Goal: Task Accomplishment & Management: Complete application form

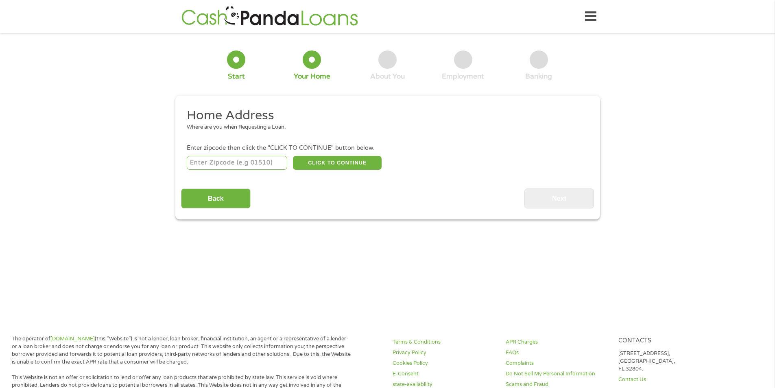
click at [262, 166] on input "number" at bounding box center [237, 163] width 101 height 14
type input "88101"
select select "[US_STATE]"
click at [333, 163] on button "CLICK TO CONTINUE" at bounding box center [337, 163] width 89 height 14
type input "88101"
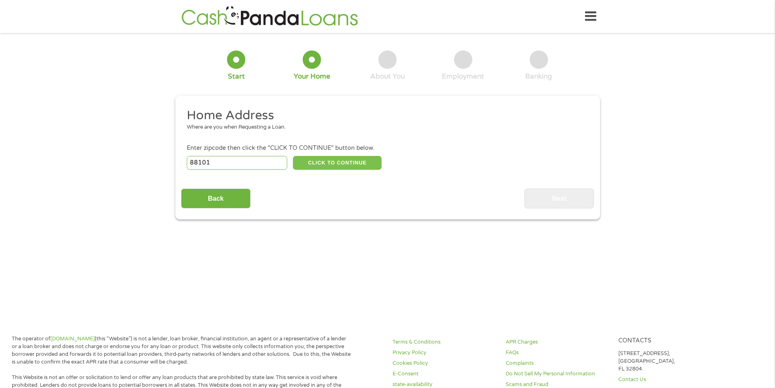
type input "Clovis"
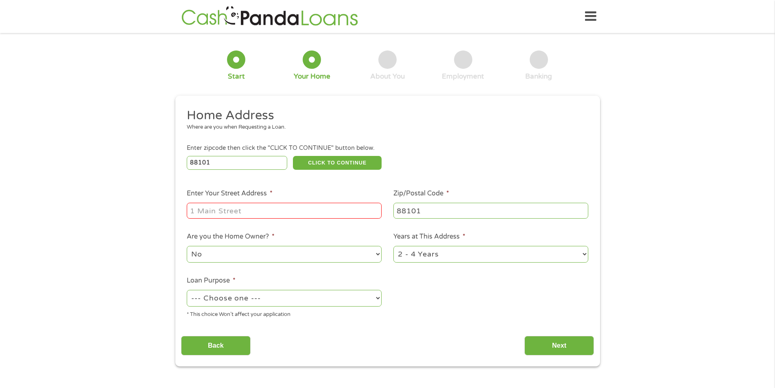
click at [281, 205] on input "Enter Your Street Address *" at bounding box center [284, 210] width 195 height 15
type input "[STREET_ADDRESS]"
click at [307, 302] on select "--- Choose one --- Pay Bills Debt Consolidation Home Improvement Major Purchase…" at bounding box center [284, 298] width 195 height 17
select select "other"
click at [187, 290] on select "--- Choose one --- Pay Bills Debt Consolidation Home Improvement Major Purchase…" at bounding box center [284, 298] width 195 height 17
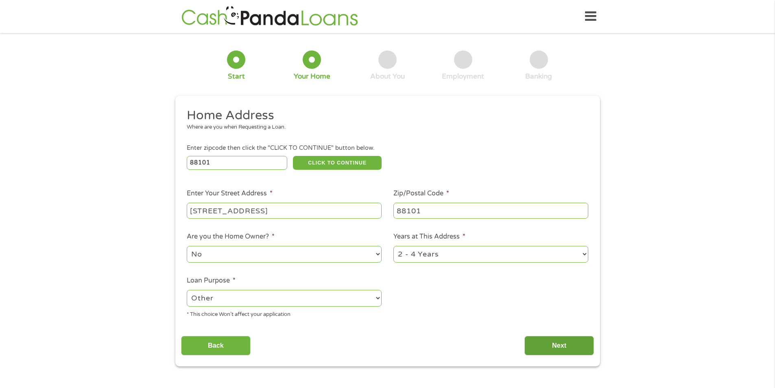
click at [550, 347] on input "Next" at bounding box center [560, 346] width 70 height 20
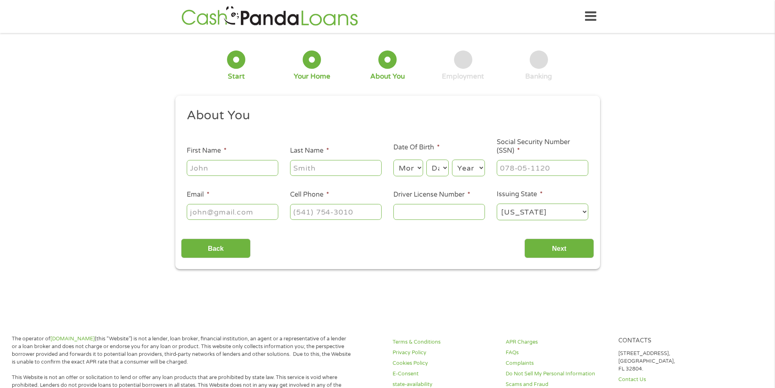
scroll to position [3, 3]
click at [223, 172] on input "First Name *" at bounding box center [233, 167] width 92 height 15
type input "[PERSON_NAME]"
type input "[EMAIL_ADDRESS][DOMAIN_NAME]"
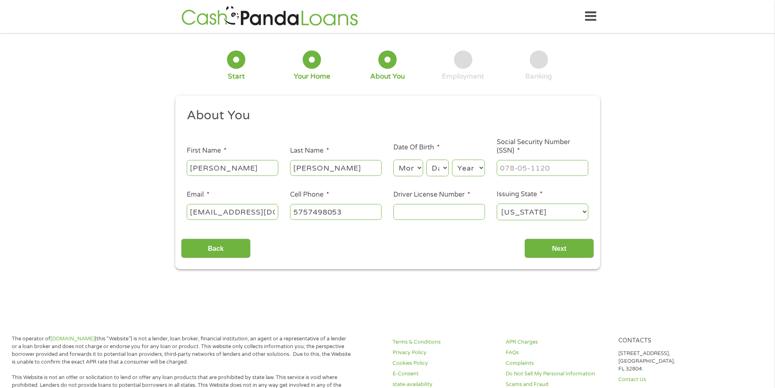
type input "[PHONE_NUMBER]"
click at [405, 167] on select "Month 1 2 3 4 5 6 7 8 9 10 11 12" at bounding box center [408, 168] width 30 height 17
select select "8"
click at [393, 160] on select "Month 1 2 3 4 5 6 7 8 9 10 11 12" at bounding box center [408, 168] width 30 height 17
click at [431, 166] on select "Day 1 2 3 4 5 6 7 8 9 10 11 12 13 14 15 16 17 18 19 20 21 22 23 24 25 26 27 28 …" at bounding box center [437, 168] width 22 height 17
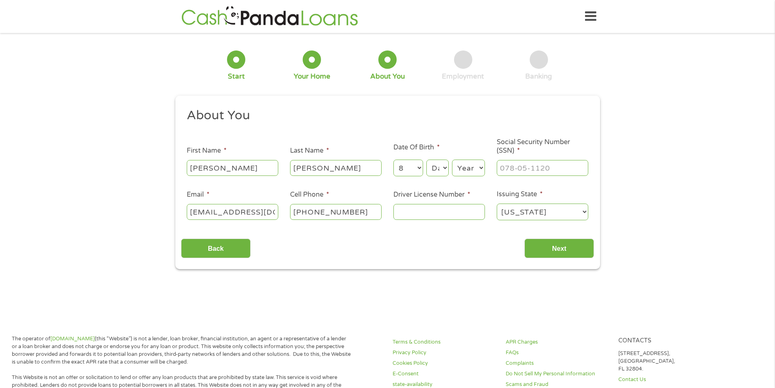
select select "25"
click at [426, 160] on select "Day 1 2 3 4 5 6 7 8 9 10 11 12 13 14 15 16 17 18 19 20 21 22 23 24 25 26 27 28 …" at bounding box center [437, 168] width 22 height 17
click at [463, 171] on select "Year [DATE] 2006 2005 2004 2003 2002 2001 2000 1999 1998 1997 1996 1995 1994 19…" at bounding box center [468, 168] width 33 height 17
select select "1987"
click at [452, 160] on select "Year [DATE] 2006 2005 2004 2003 2002 2001 2000 1999 1998 1997 1996 1995 1994 19…" at bounding box center [468, 168] width 33 height 17
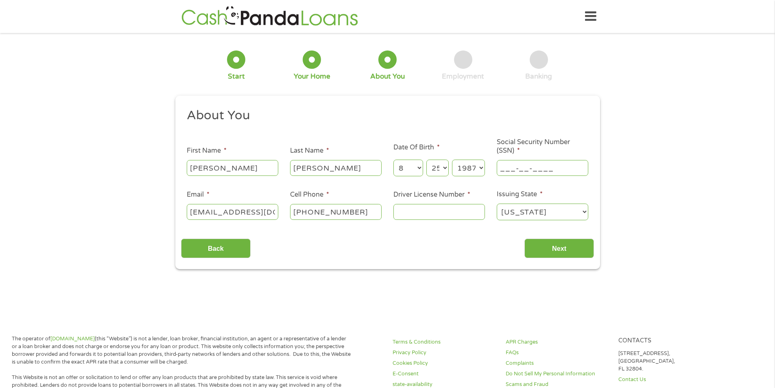
click at [518, 171] on input "___-__-____" at bounding box center [543, 167] width 92 height 15
type input "585-65-5257"
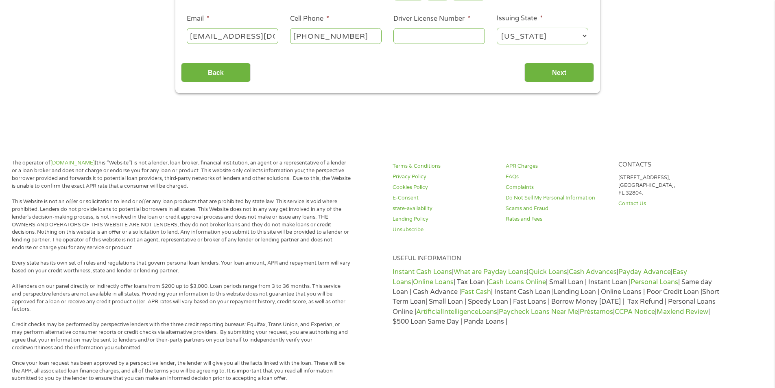
scroll to position [163, 0]
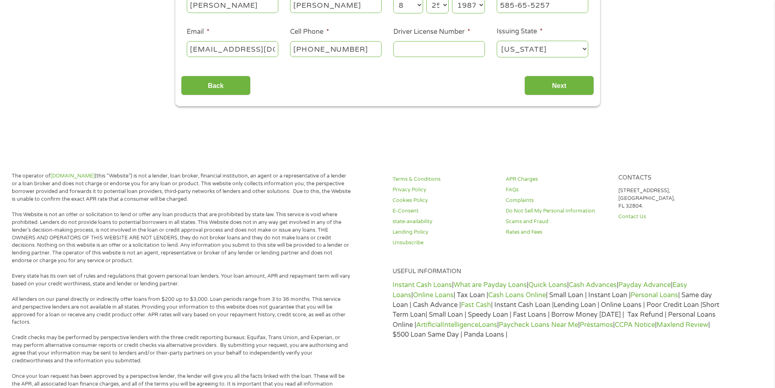
click at [416, 47] on input "Driver License Number *" at bounding box center [439, 48] width 92 height 15
type input "500809221"
click at [540, 84] on input "Next" at bounding box center [560, 86] width 70 height 20
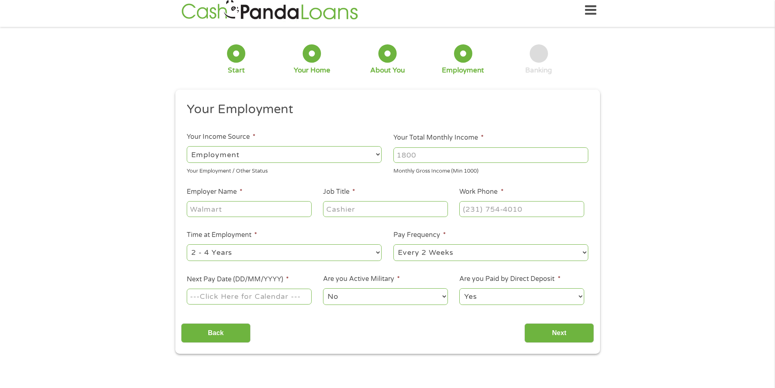
scroll to position [0, 0]
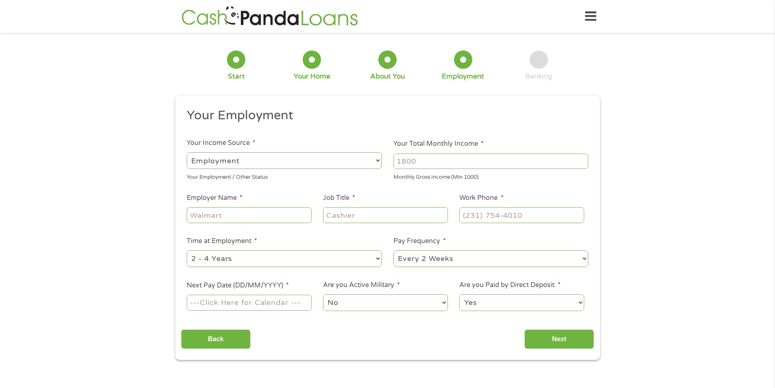
click at [417, 161] on input "Your Total Monthly Income *" at bounding box center [490, 160] width 195 height 15
type input "2400"
click at [220, 221] on input "Employer Name *" at bounding box center [249, 214] width 125 height 15
type input "Beehive Homes of Clovis"
click at [366, 214] on input "Job Title *" at bounding box center [385, 214] width 125 height 15
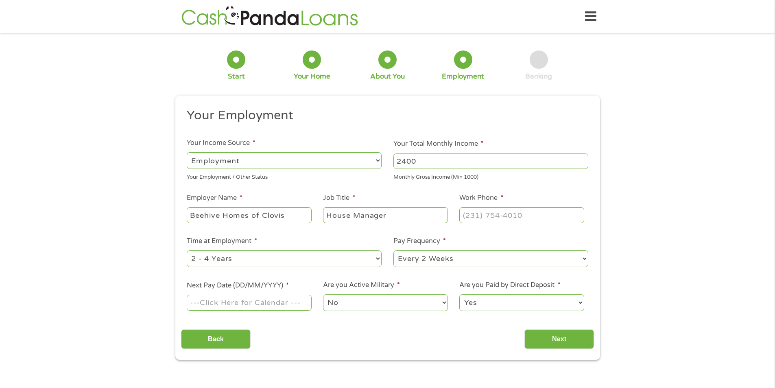
type input "House Manager"
click at [498, 222] on input "(___) ___-____" at bounding box center [521, 214] width 125 height 15
type input "[PHONE_NUMBER]"
click at [317, 237] on li "Time at Employment * --- Choose one --- 1 Year or less 1 - 2 Years 2 - 4 Years …" at bounding box center [284, 252] width 207 height 32
click at [321, 250] on div "--- Choose one --- 1 Year or less 1 - 2 Years 2 - 4 Years Over 4 Years" at bounding box center [284, 259] width 195 height 20
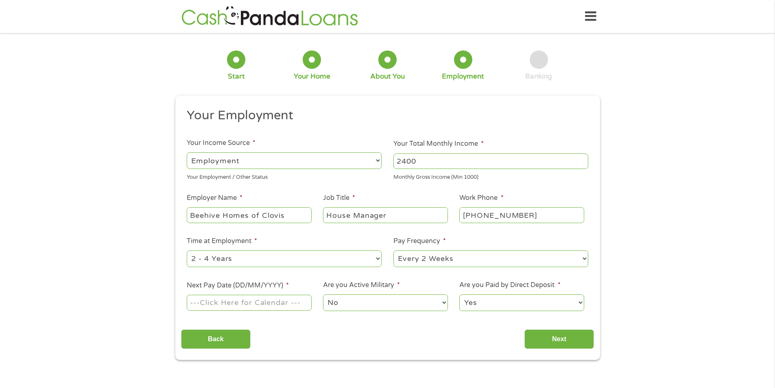
click at [317, 257] on select "--- Choose one --- 1 Year or less 1 - 2 Years 2 - 4 Years Over 4 Years" at bounding box center [284, 258] width 195 height 17
select select "60months"
click at [187, 250] on select "--- Choose one --- 1 Year or less 1 - 2 Years 2 - 4 Years Over 4 Years" at bounding box center [284, 258] width 195 height 17
click at [423, 262] on select "--- Choose one --- Every 2 Weeks Every Week Monthly Semi-Monthly" at bounding box center [490, 258] width 195 height 17
select select "semimonthly"
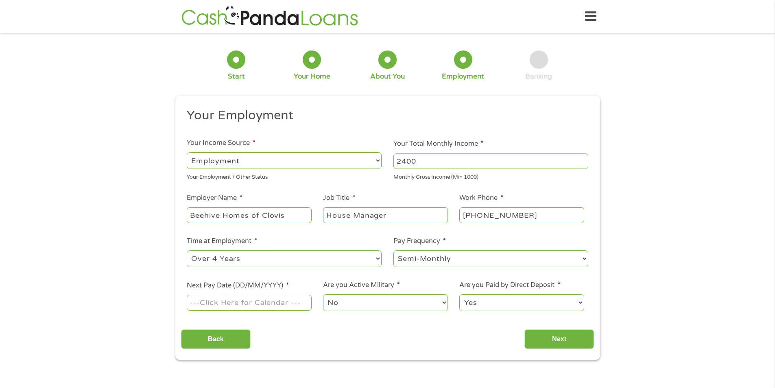
click at [393, 250] on select "--- Choose one --- Every 2 Weeks Every Week Monthly Semi-Monthly" at bounding box center [490, 258] width 195 height 17
click at [219, 302] on input "Next Pay Date (DD/MM/YYYY) *" at bounding box center [249, 302] width 125 height 15
type input "[DATE]"
click at [549, 341] on input "Next" at bounding box center [560, 339] width 70 height 20
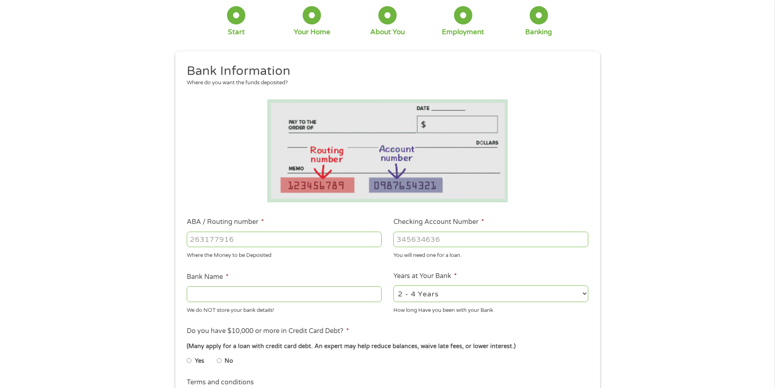
scroll to position [81, 0]
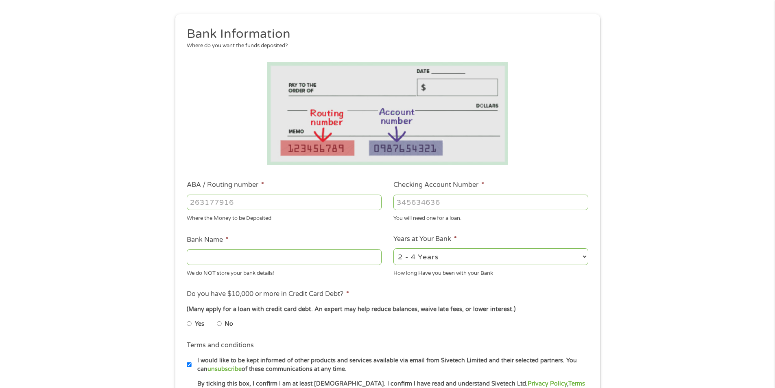
click at [251, 200] on input "ABA / Routing number *" at bounding box center [284, 202] width 195 height 15
type input "041215663"
type input "[PERSON_NAME] BANK"
type input "041215663"
click at [444, 202] on input "Checking Account Number *" at bounding box center [490, 202] width 195 height 15
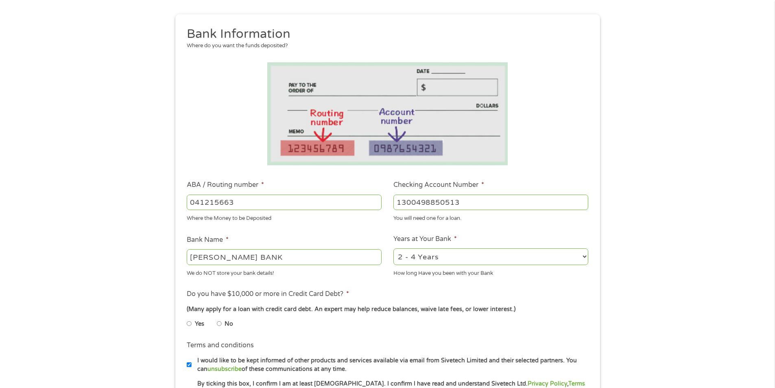
type input "1300498850513"
click at [432, 256] on select "2 - 4 Years 6 - 12 Months 1 - 2 Years Over 4 Years" at bounding box center [490, 256] width 195 height 17
click at [393, 248] on select "2 - 4 Years 6 - 12 Months 1 - 2 Years Over 4 Years" at bounding box center [490, 256] width 195 height 17
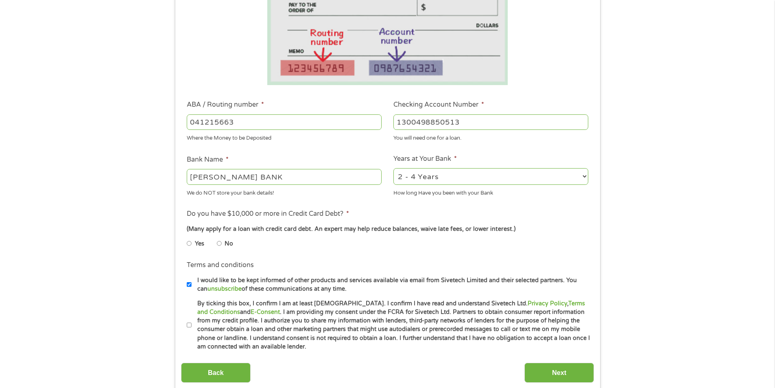
scroll to position [163, 0]
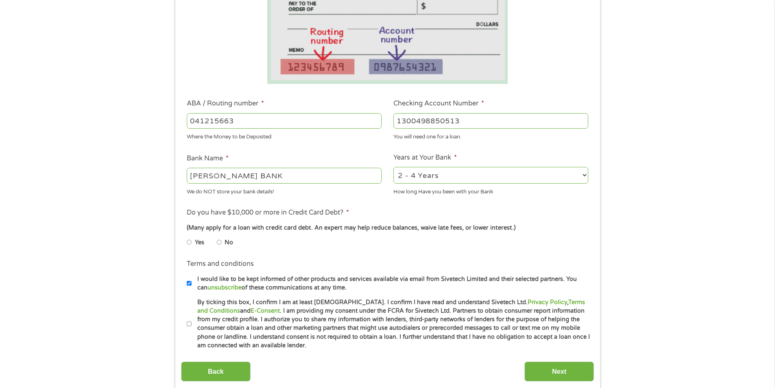
click at [225, 241] on label "No" at bounding box center [229, 242] width 9 height 9
click at [222, 241] on input "No" at bounding box center [219, 242] width 5 height 13
radio input "true"
click at [189, 322] on input "By ticking this box, I confirm I am at least [DEMOGRAPHIC_DATA]. I confirm I ha…" at bounding box center [189, 323] width 5 height 13
checkbox input "true"
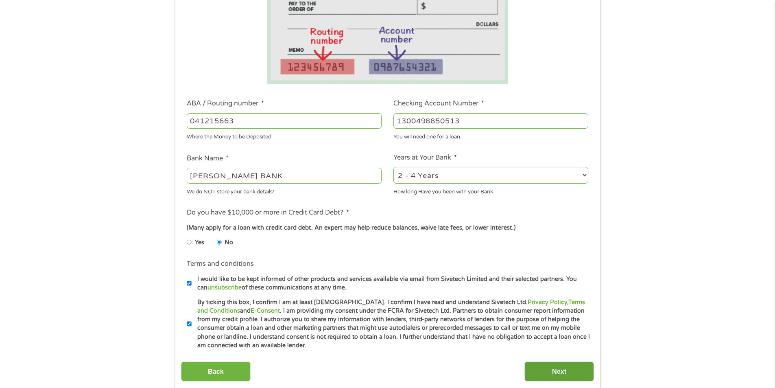
click at [549, 373] on input "Next" at bounding box center [560, 371] width 70 height 20
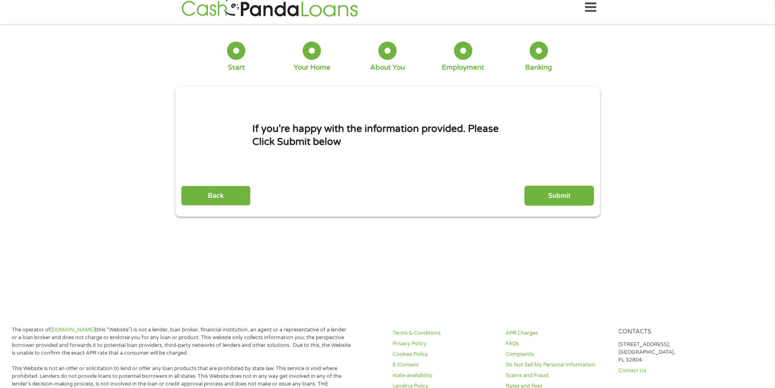
scroll to position [0, 0]
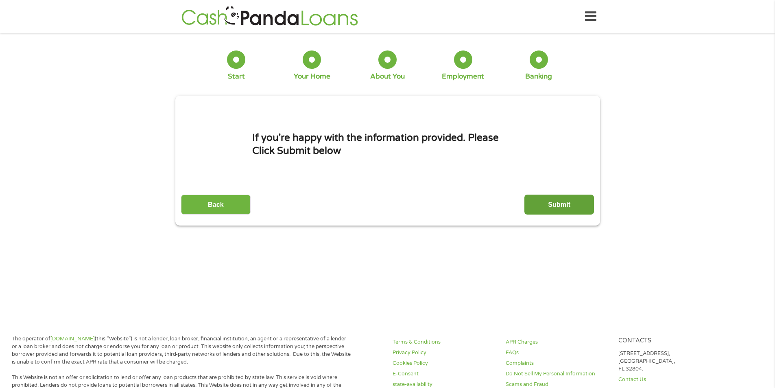
click at [542, 202] on input "Submit" at bounding box center [560, 205] width 70 height 20
